Goal: Task Accomplishment & Management: Use online tool/utility

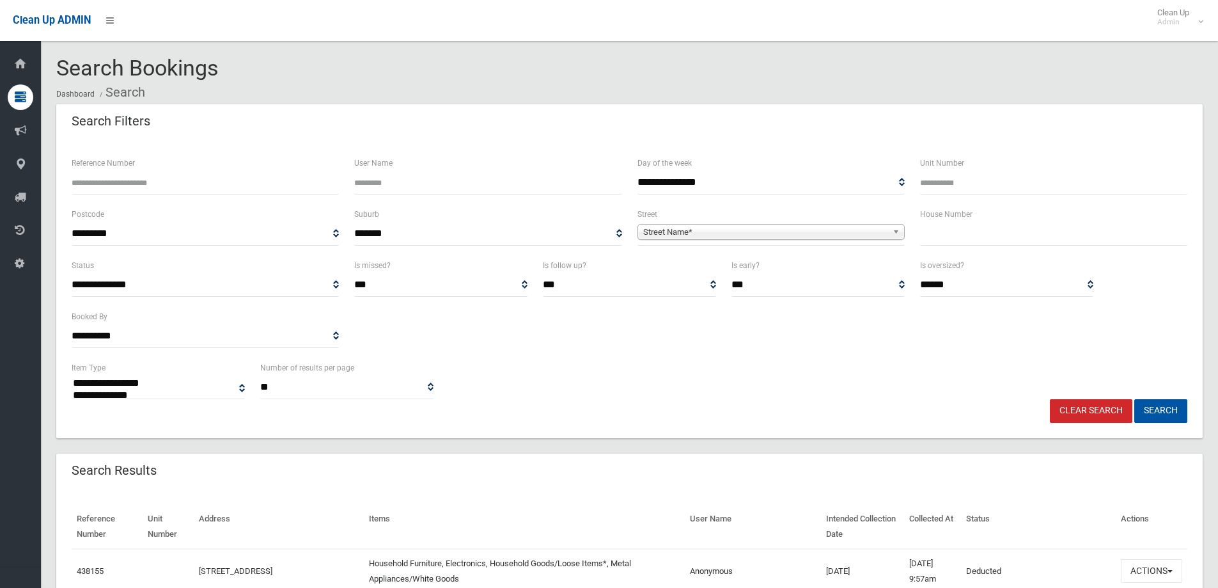
select select
click at [941, 251] on div "House Number" at bounding box center [1054, 232] width 283 height 51
click at [960, 233] on input "text" at bounding box center [1053, 234] width 267 height 24
type input "**"
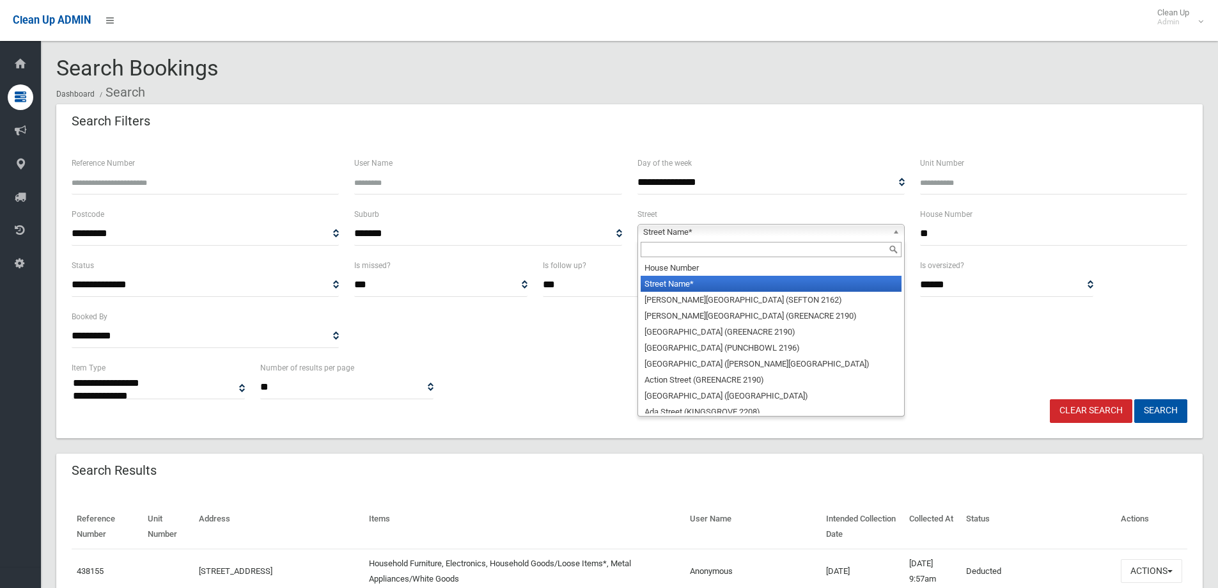
click at [647, 226] on span "Street Name*" at bounding box center [765, 231] width 244 height 15
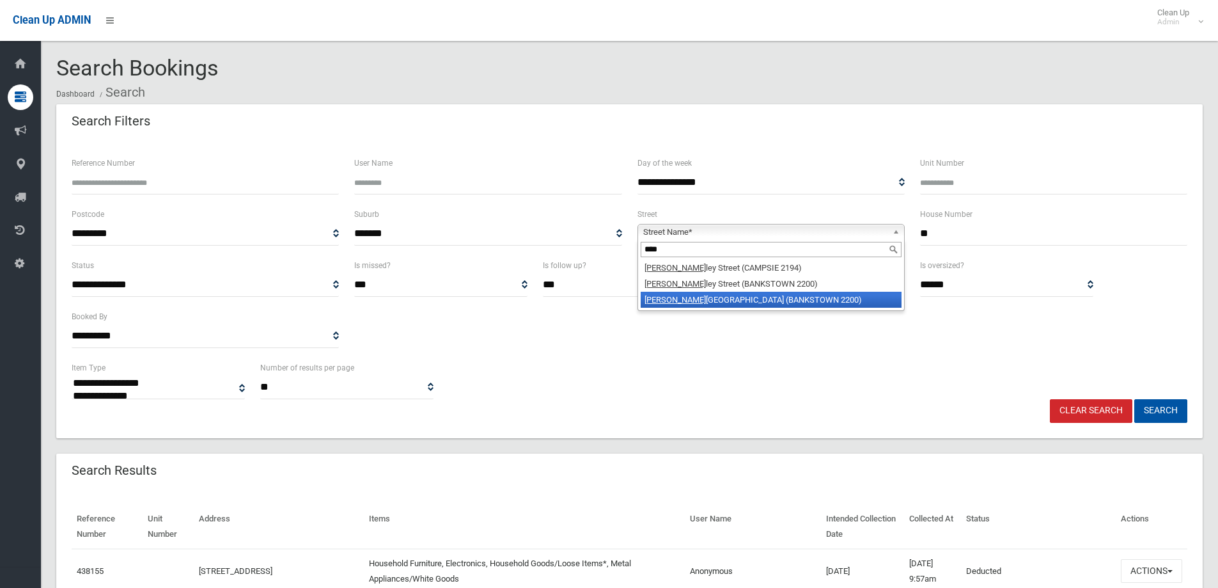
type input "****"
click at [689, 299] on li "[PERSON_NAME][GEOGRAPHIC_DATA] (BANKSTOWN 2200)" at bounding box center [771, 300] width 261 height 16
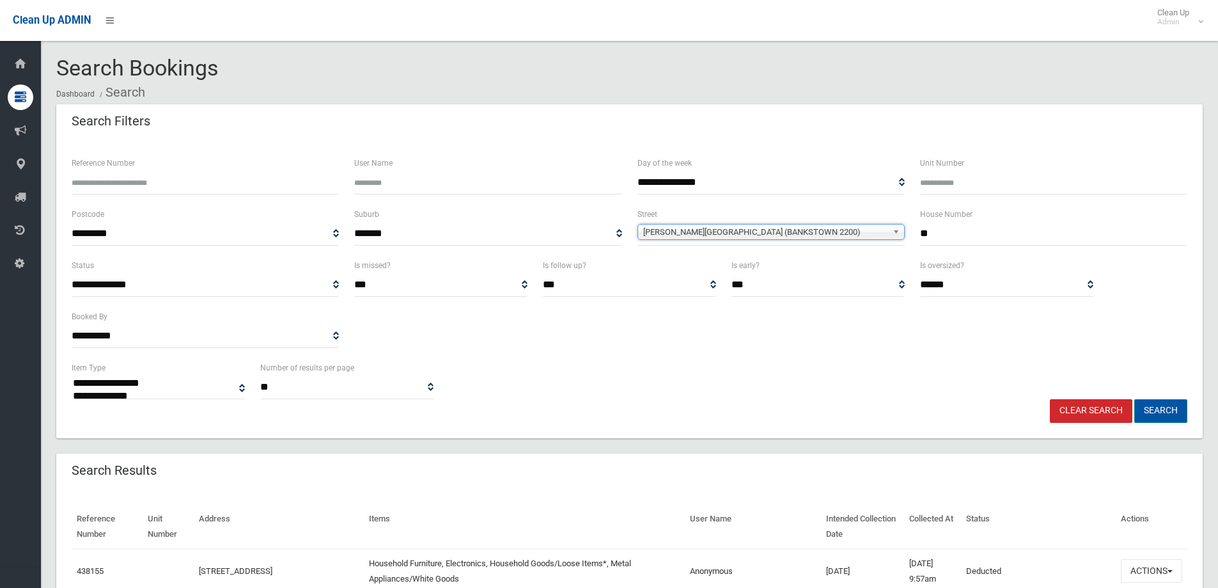
click at [1157, 409] on button "Search" at bounding box center [1161, 411] width 53 height 24
select select
drag, startPoint x: 948, startPoint y: 232, endPoint x: 952, endPoint y: 222, distance: 11.2
click at [952, 222] on input "text" at bounding box center [1053, 234] width 267 height 24
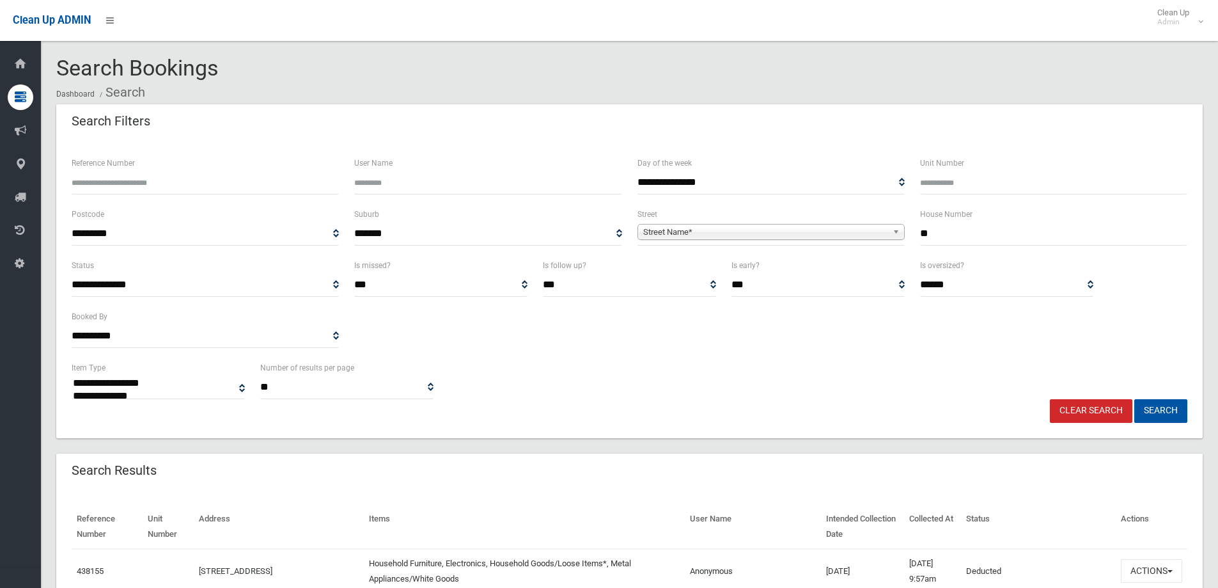
type input "**"
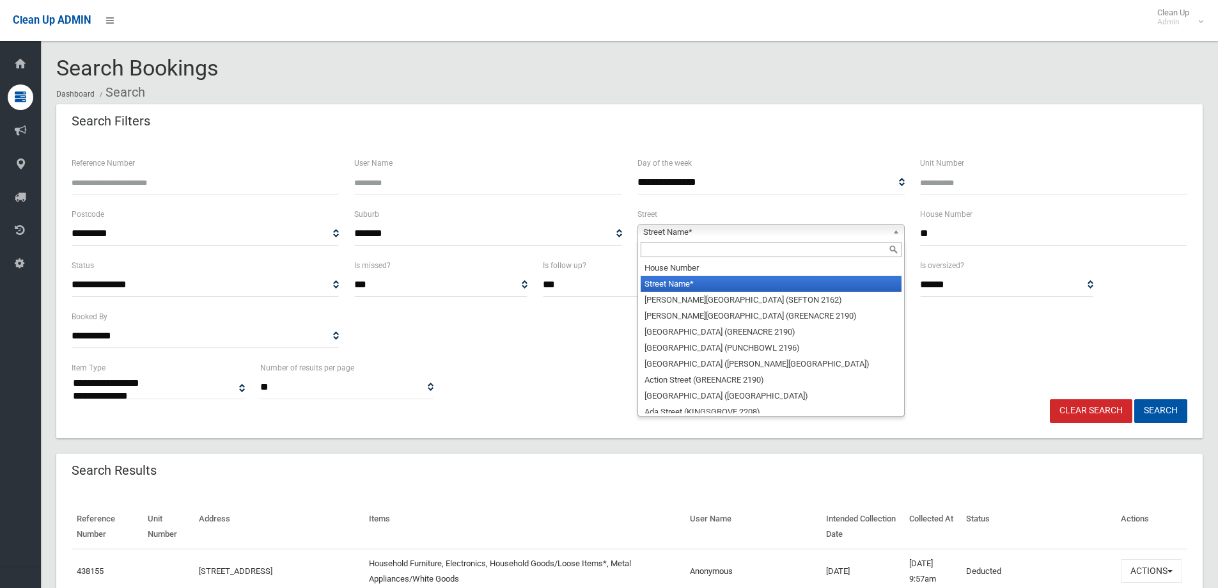
click at [654, 228] on span "Street Name*" at bounding box center [765, 231] width 244 height 15
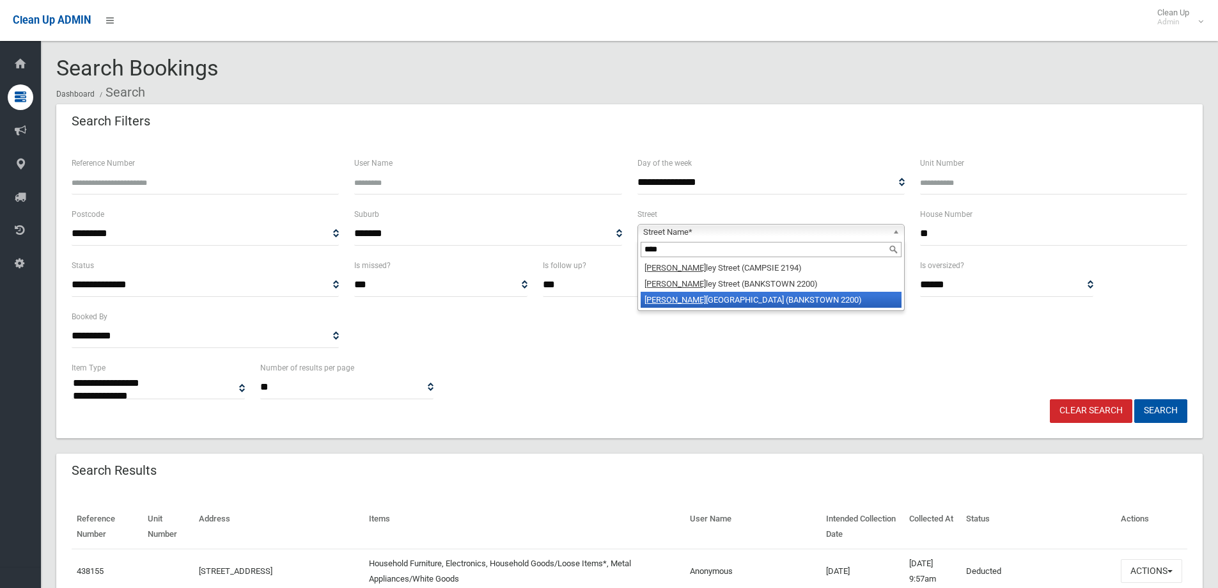
type input "****"
click at [680, 302] on li "[PERSON_NAME][GEOGRAPHIC_DATA] (BANKSTOWN 2200)" at bounding box center [771, 300] width 261 height 16
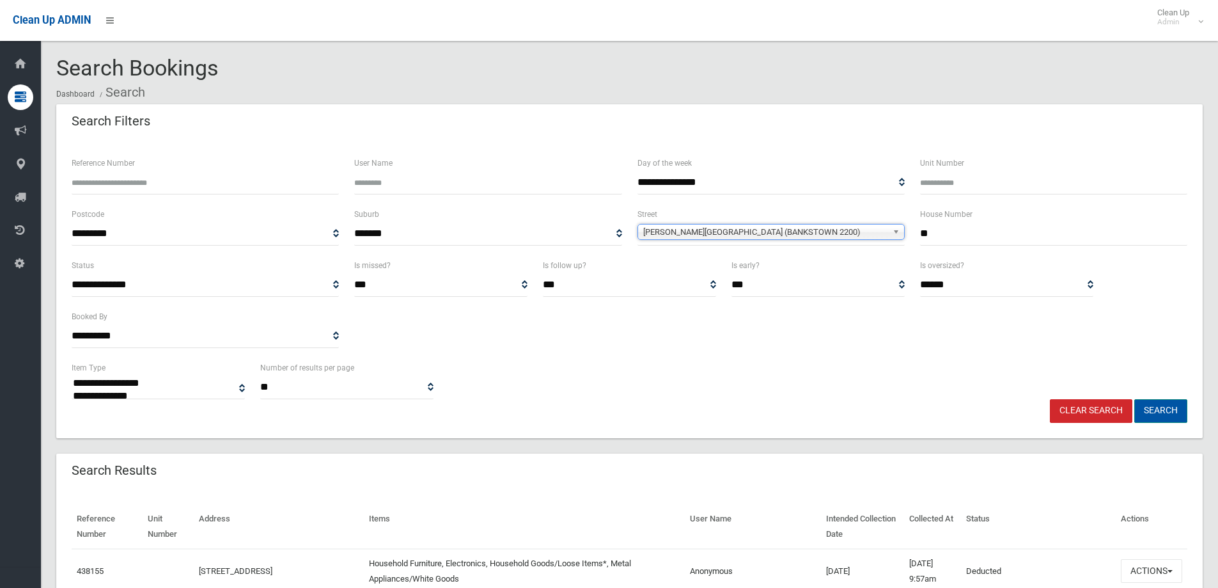
click at [1158, 411] on button "Search" at bounding box center [1161, 411] width 53 height 24
click at [1158, 403] on button "Search" at bounding box center [1161, 411] width 53 height 24
click at [1156, 407] on button "Search" at bounding box center [1161, 411] width 53 height 24
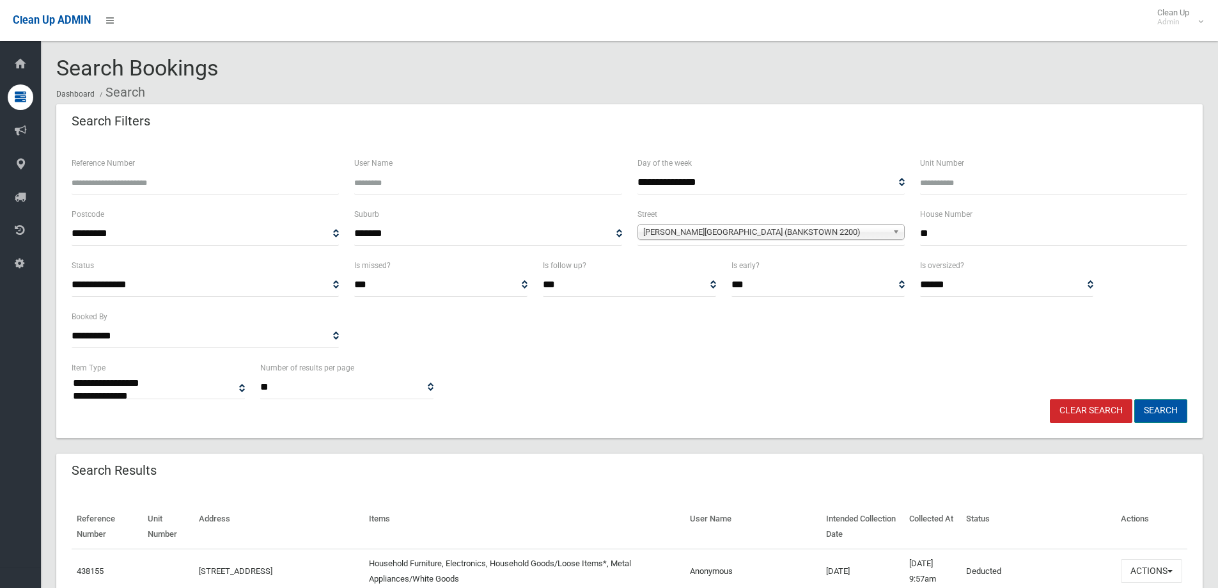
click at [1156, 407] on button "Search" at bounding box center [1161, 411] width 53 height 24
click at [1162, 409] on button "Search" at bounding box center [1161, 411] width 53 height 24
click at [1163, 409] on button "Search" at bounding box center [1161, 411] width 53 height 24
click at [1166, 414] on button "Search" at bounding box center [1161, 411] width 53 height 24
click at [1168, 414] on button "Search" at bounding box center [1161, 411] width 53 height 24
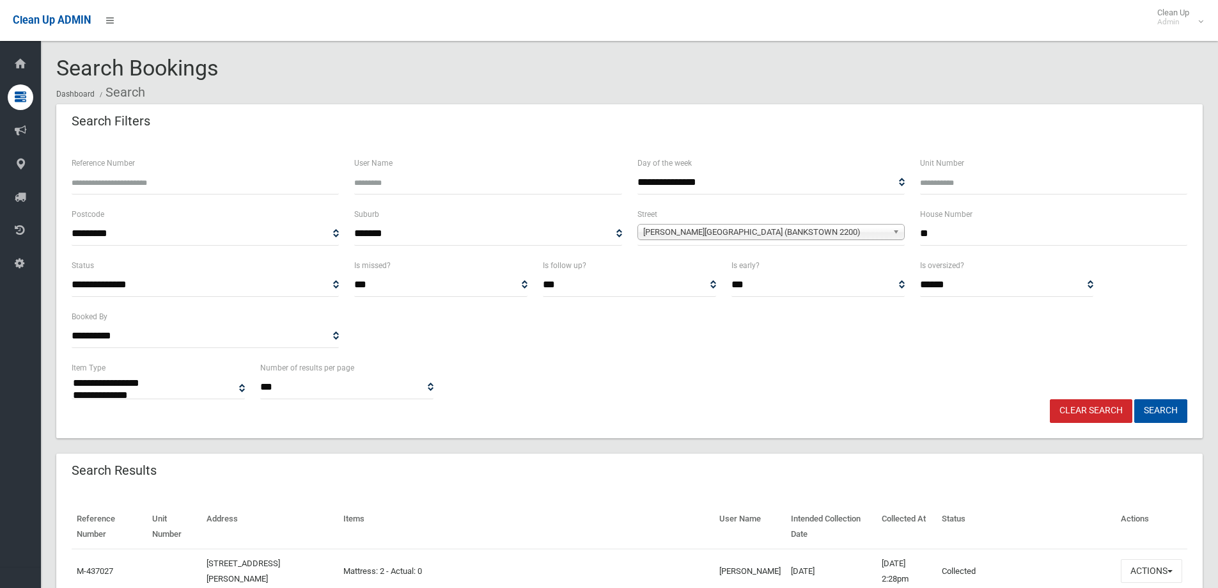
select select
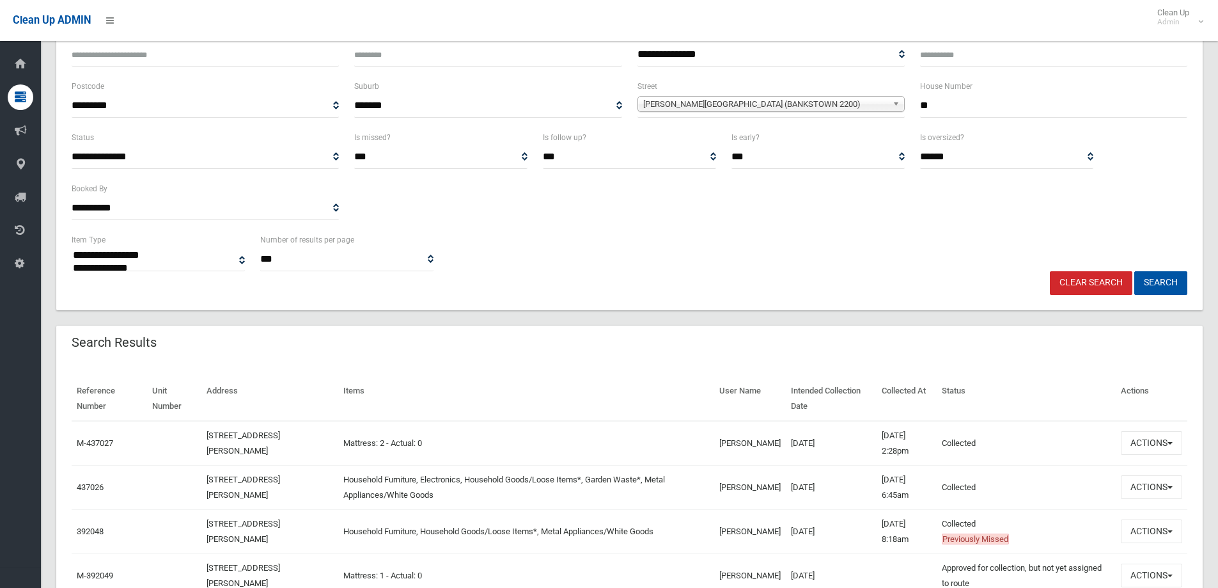
scroll to position [192, 0]
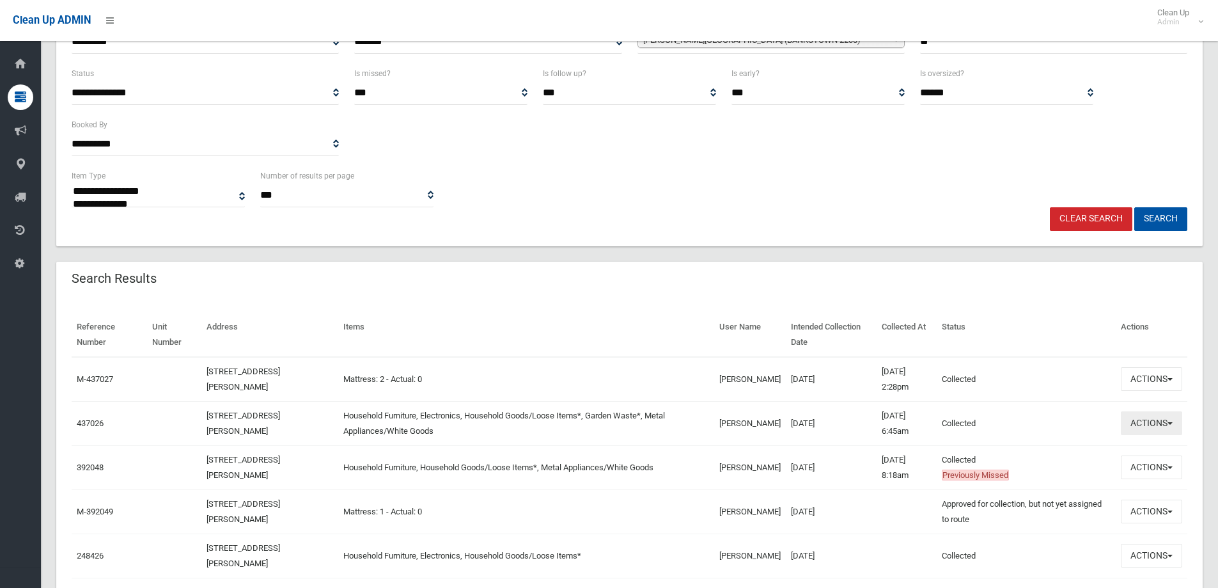
click at [1147, 423] on button "Actions" at bounding box center [1151, 423] width 61 height 24
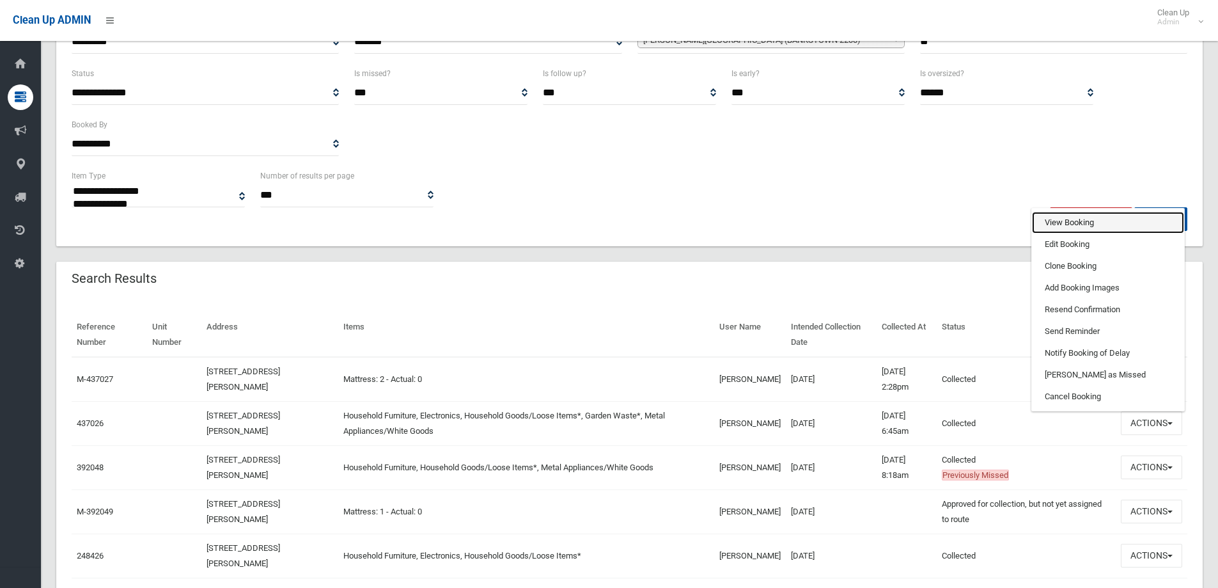
click at [1057, 221] on link "View Booking" at bounding box center [1108, 223] width 152 height 22
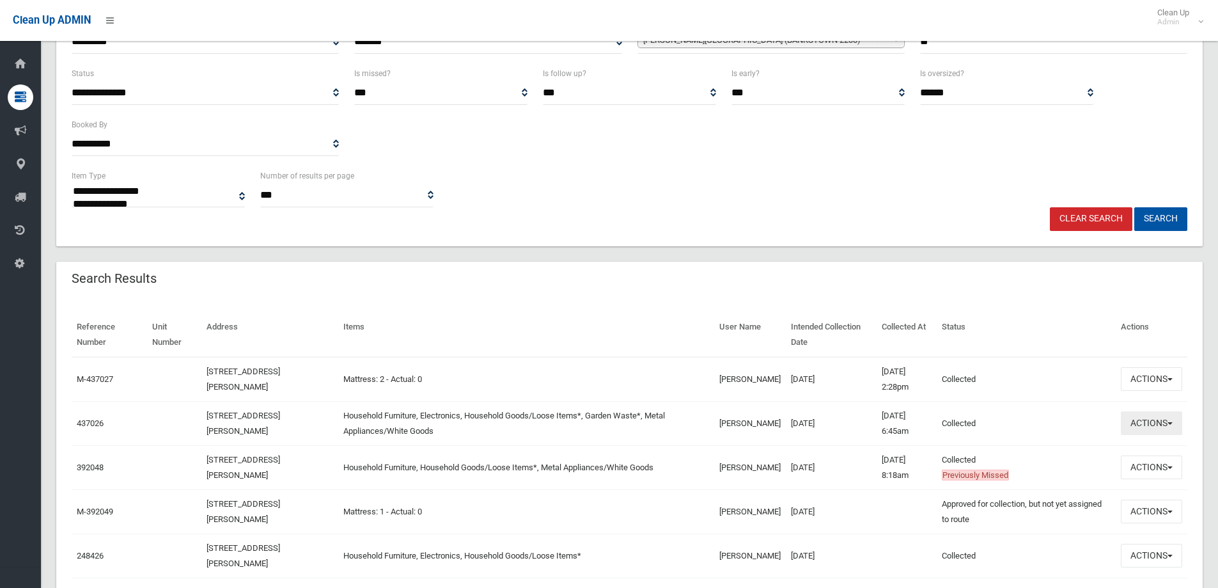
click at [1145, 422] on button "Actions" at bounding box center [1151, 423] width 61 height 24
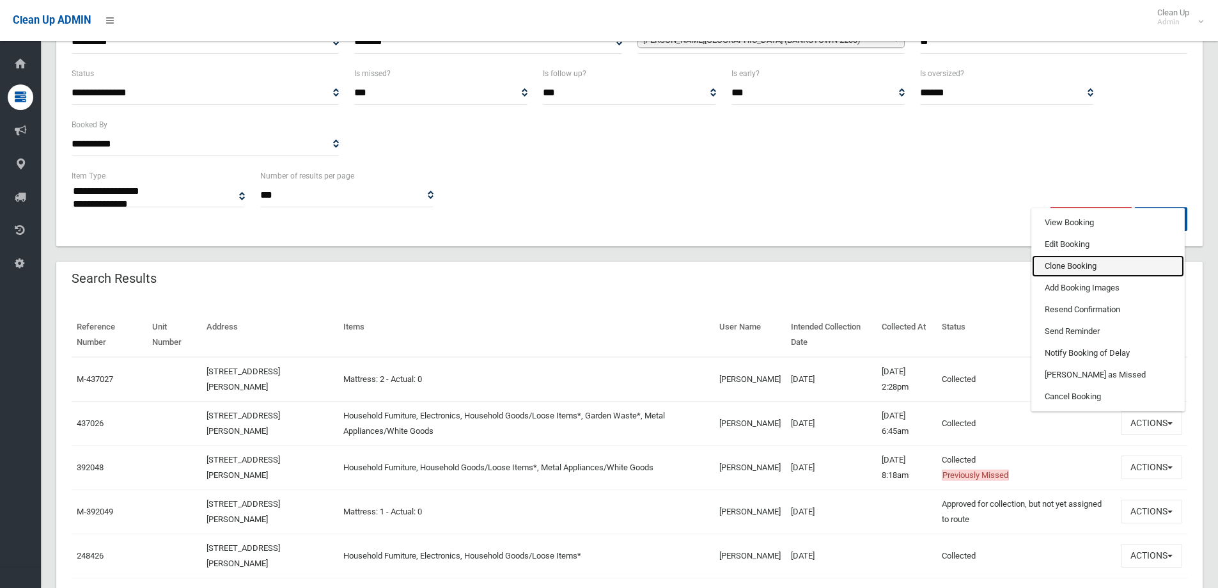
click at [1055, 265] on link "Clone Booking" at bounding box center [1108, 266] width 152 height 22
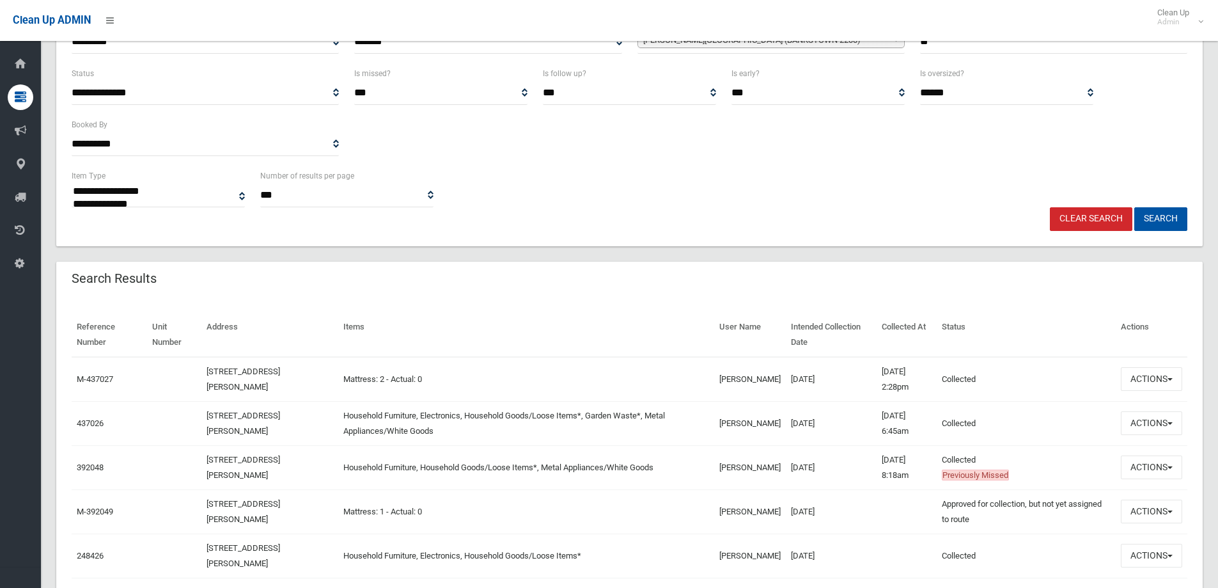
click at [810, 468] on td "23/07/2024" at bounding box center [831, 467] width 91 height 44
click at [768, 423] on td "Melemoala Aleamotua" at bounding box center [750, 423] width 72 height 44
click at [1155, 424] on button "Actions" at bounding box center [1151, 423] width 61 height 24
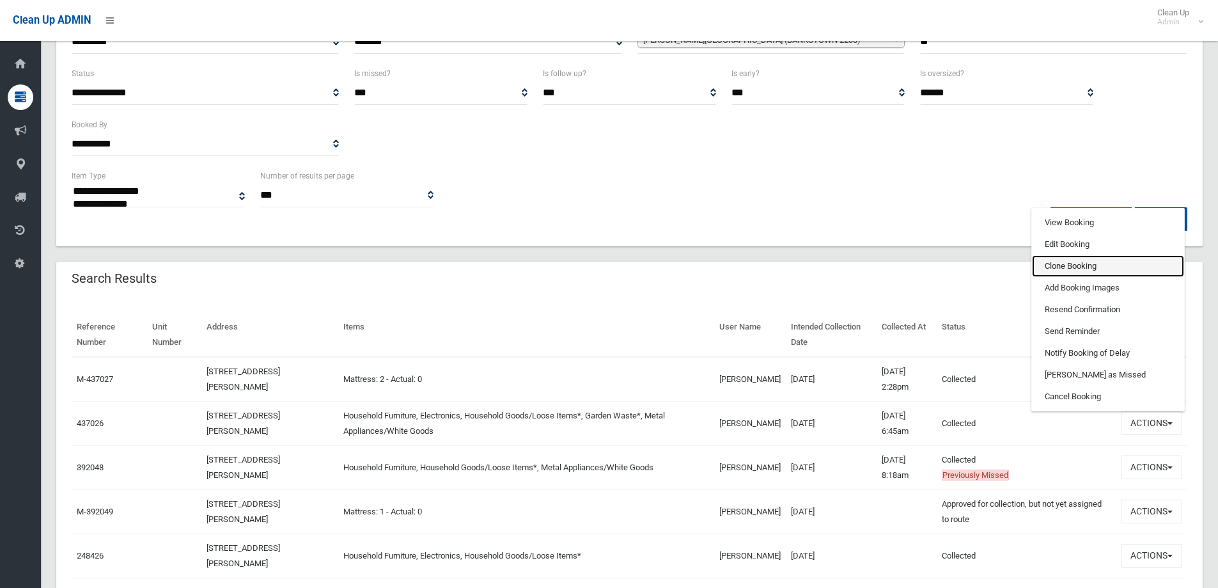
click at [1053, 265] on link "Clone Booking" at bounding box center [1108, 266] width 152 height 22
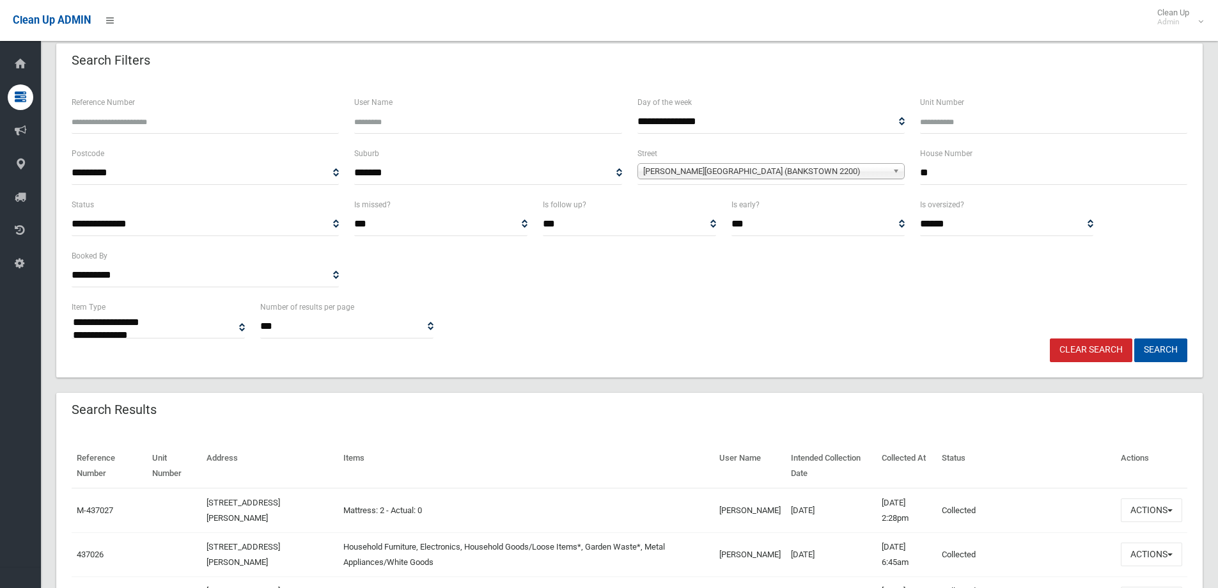
scroll to position [0, 0]
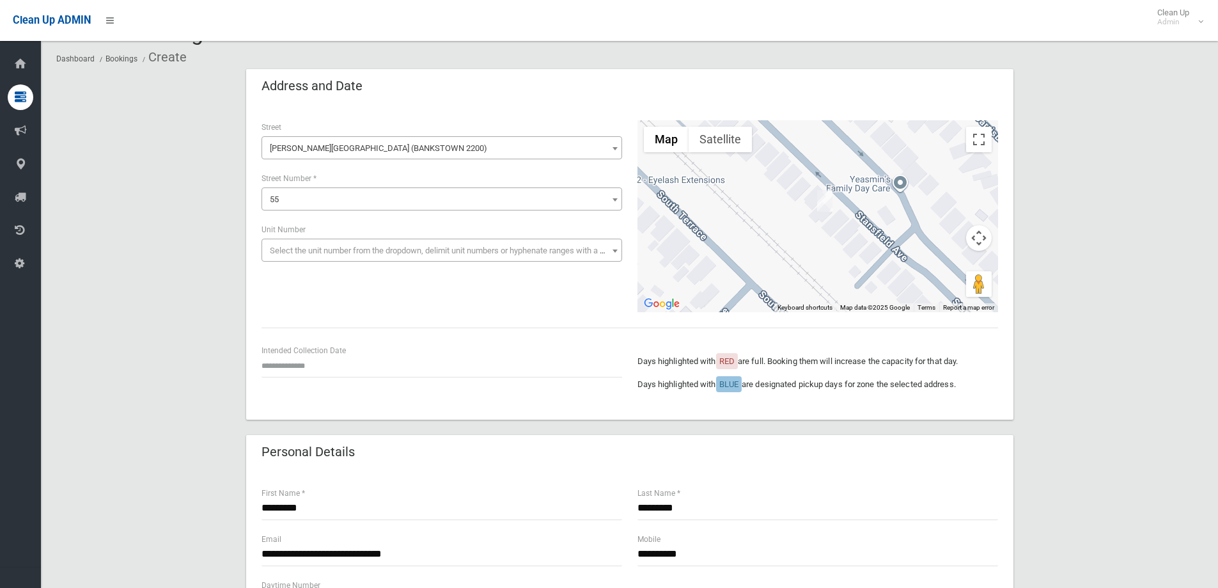
scroll to position [128, 0]
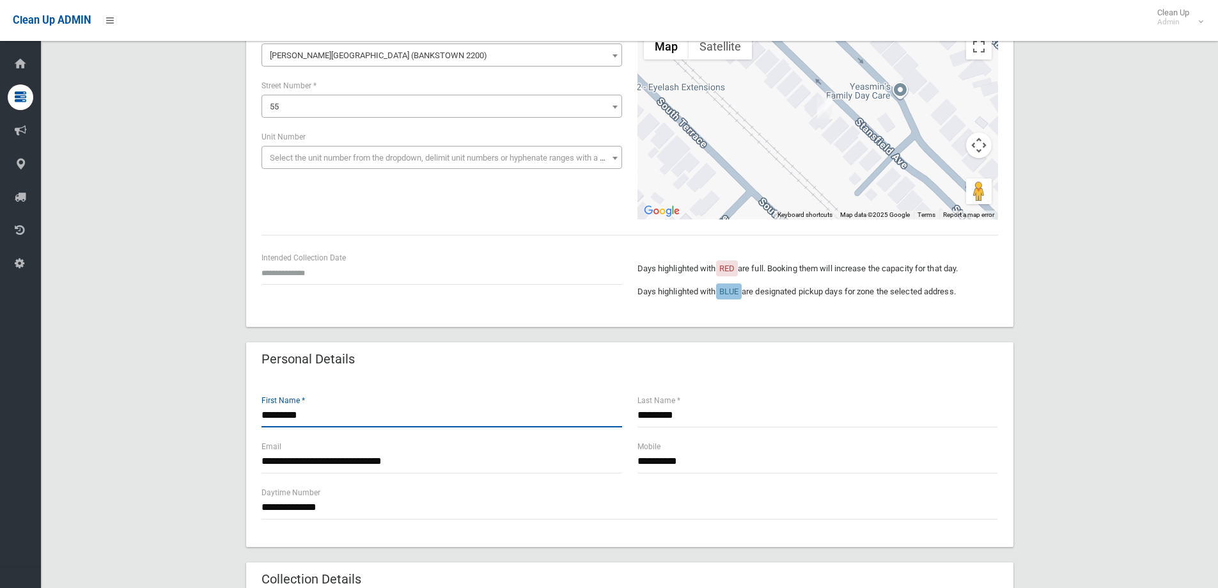
click at [329, 416] on input "*********" at bounding box center [442, 416] width 361 height 24
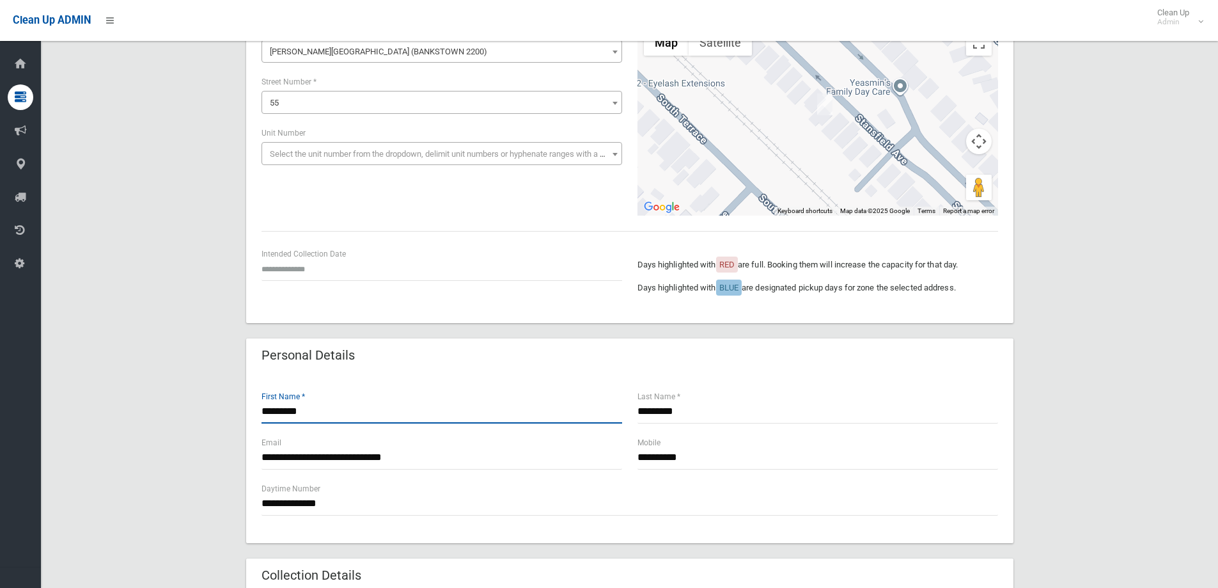
scroll to position [0, 0]
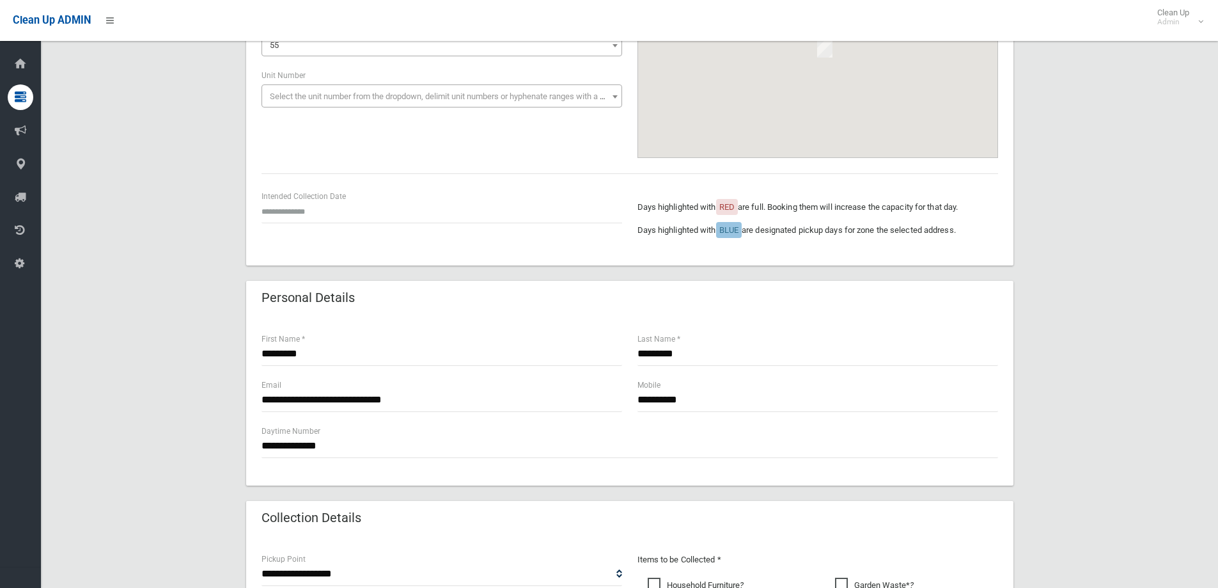
scroll to position [192, 0]
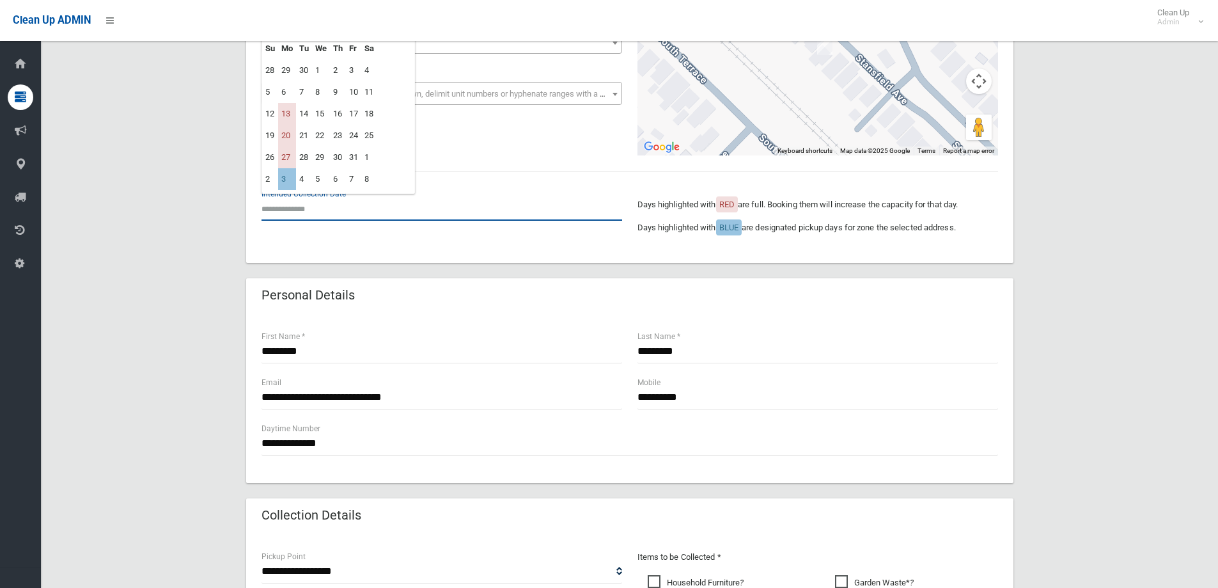
click at [301, 208] on input "text" at bounding box center [442, 209] width 361 height 24
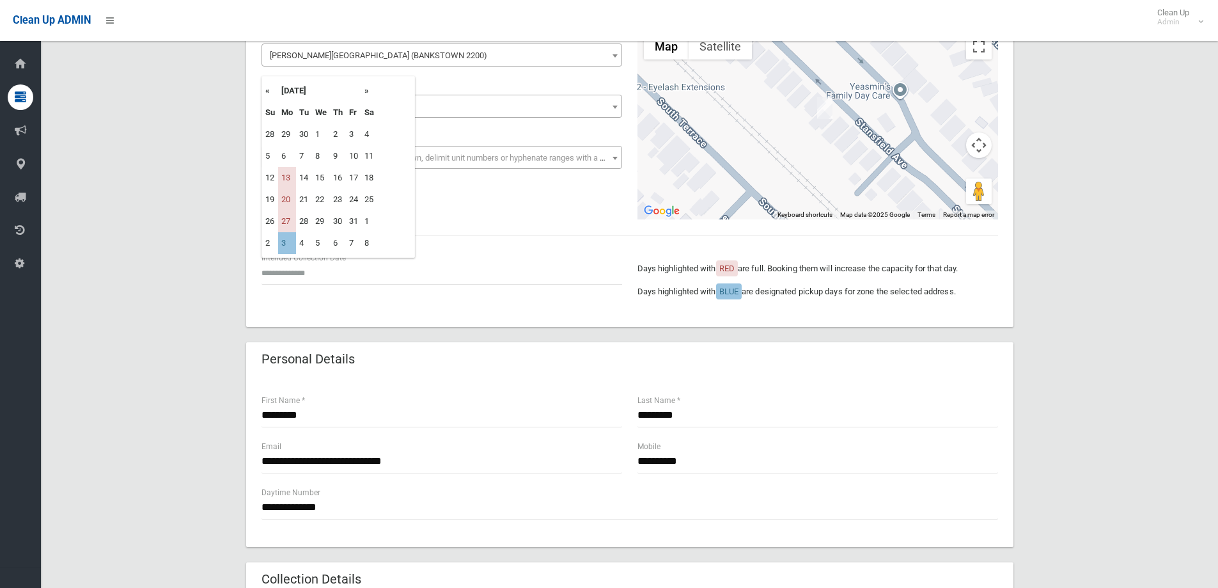
click at [366, 88] on th "»" at bounding box center [369, 91] width 16 height 22
click at [285, 151] on td "3" at bounding box center [287, 156] width 18 height 22
type input "**********"
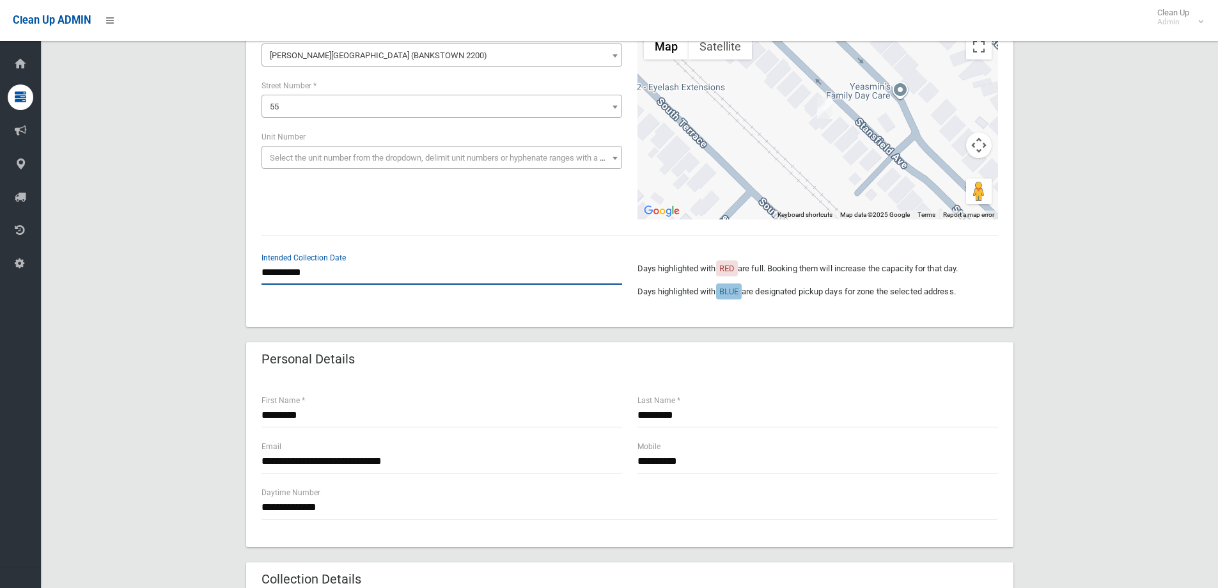
click at [301, 271] on input "**********" at bounding box center [442, 273] width 361 height 24
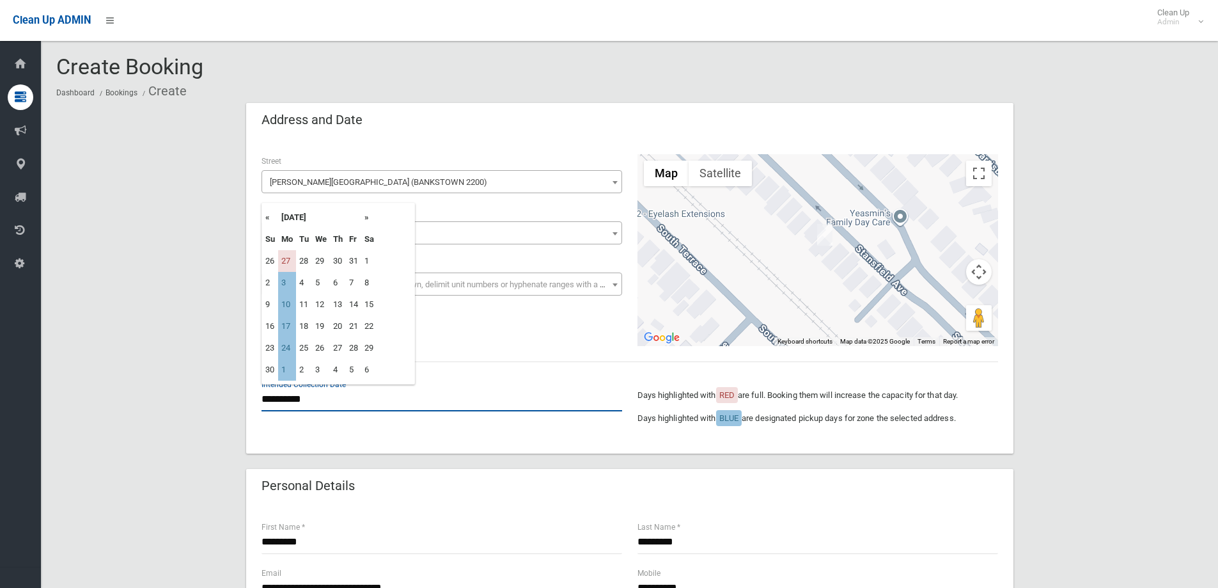
scroll to position [0, 0]
